Goal: Find contact information: Find contact information

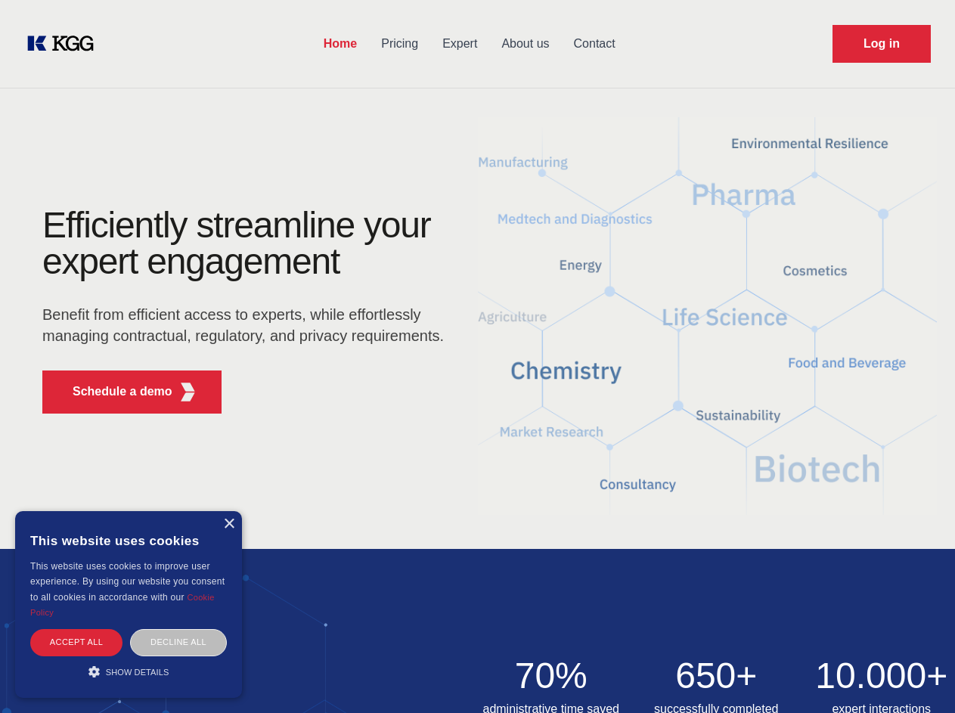
click at [477, 356] on div "Efficiently streamline your expert engagement Benefit from efficient access to …" at bounding box center [248, 316] width 460 height 219
click at [113, 392] on p "Schedule a demo" at bounding box center [123, 392] width 100 height 18
click at [228, 524] on div "×" at bounding box center [228, 524] width 11 height 11
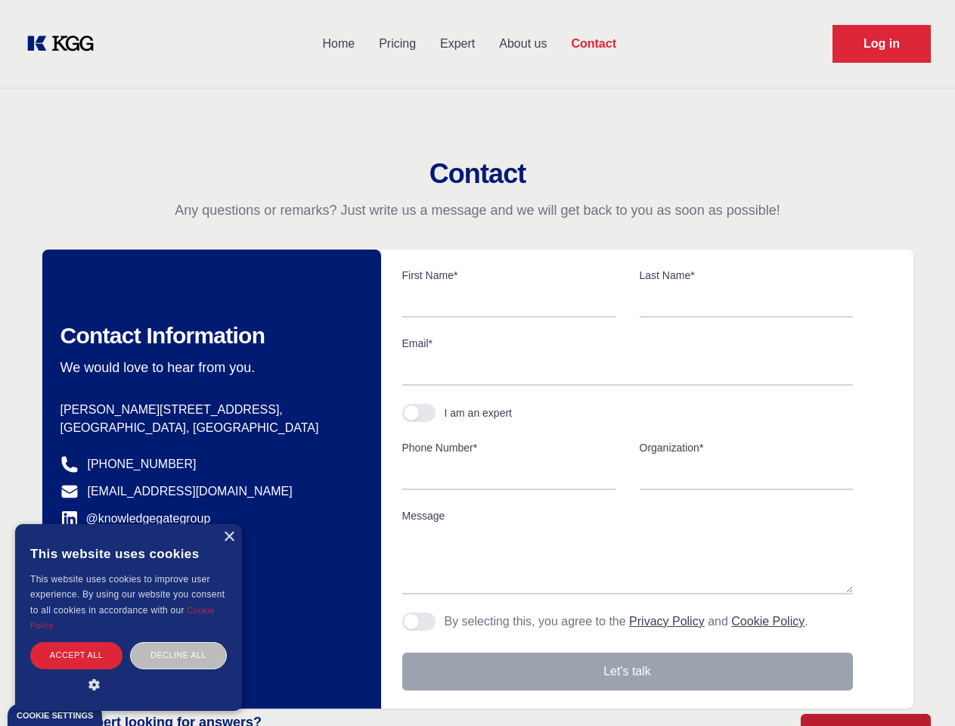
click at [76, 642] on div "Accept all" at bounding box center [76, 655] width 92 height 26
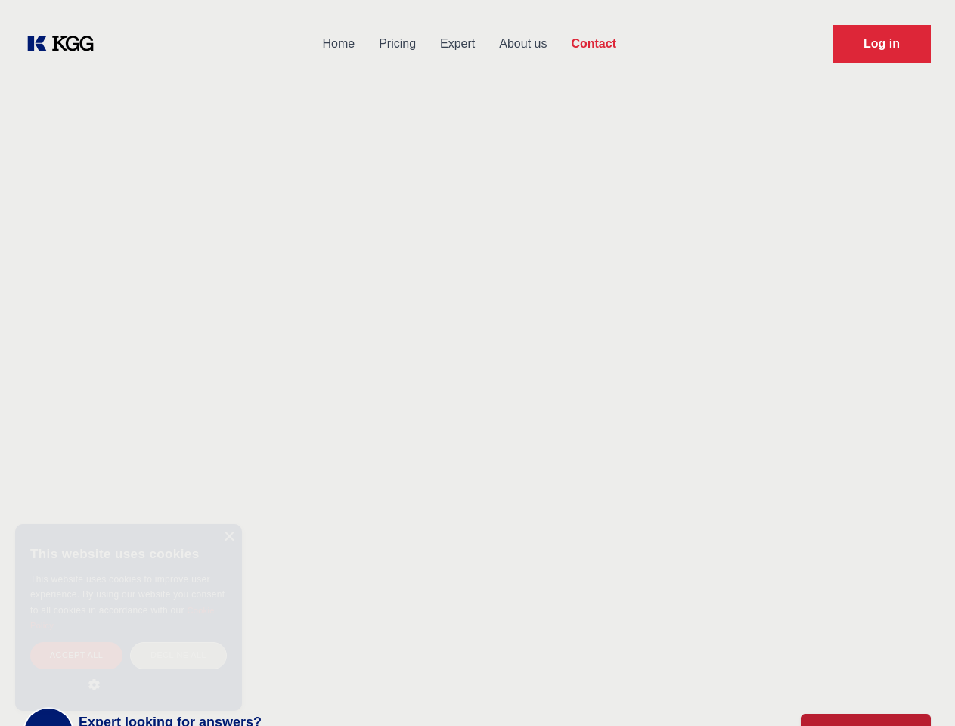
click at [178, 642] on div "Contact Information We would love to hear from you. Postal address [PERSON_NAME…" at bounding box center [211, 479] width 339 height 459
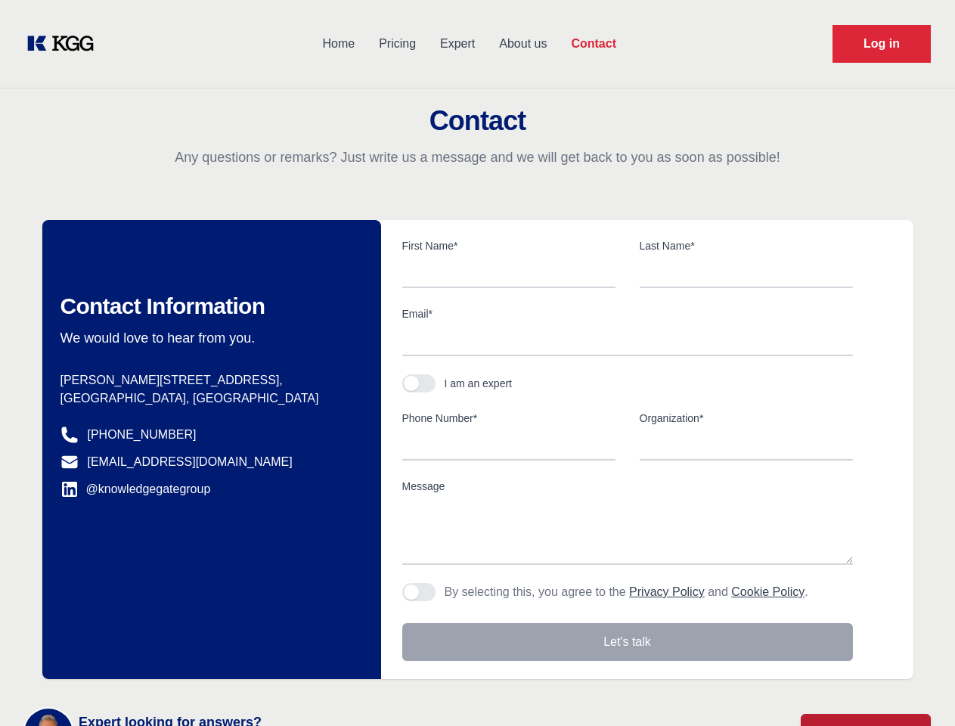
click at [129, 672] on main "Contact Any questions or remarks? Just write us a message and we will get back …" at bounding box center [477, 393] width 955 height 787
